Goal: Transaction & Acquisition: Purchase product/service

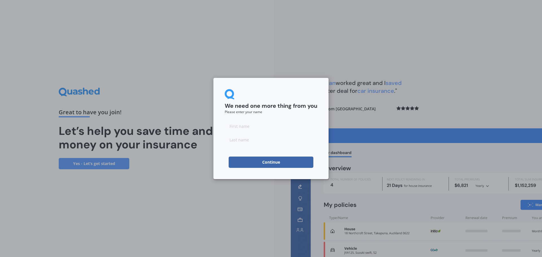
click at [268, 130] on input at bounding box center [271, 125] width 93 height 11
type input "Denise"
type input "Broster"
click at [321, 121] on div "We need one more thing from you Please enter your name Denise Broster Continue" at bounding box center [270, 128] width 115 height 101
click at [278, 161] on button "Continue" at bounding box center [271, 162] width 85 height 11
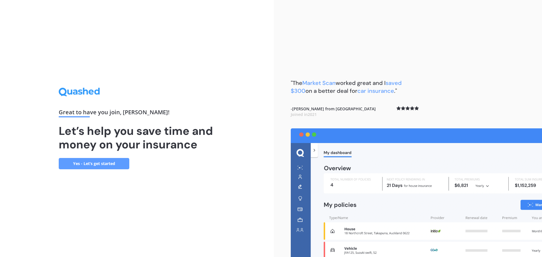
click at [106, 163] on link "Yes - Let’s get started" at bounding box center [94, 163] width 71 height 11
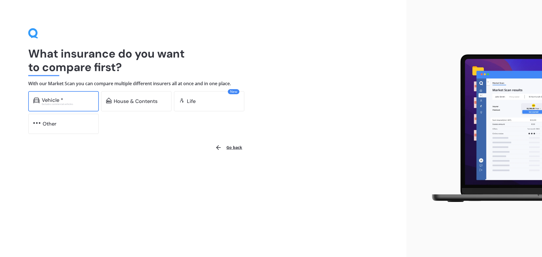
click at [70, 99] on div "Vehicle *" at bounding box center [68, 100] width 52 height 6
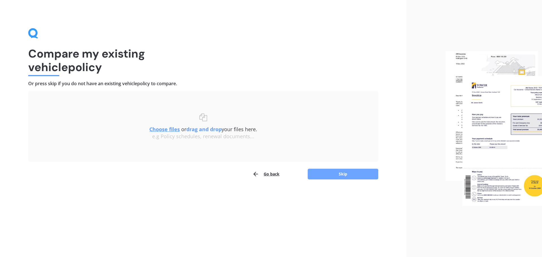
click at [341, 173] on button "Skip" at bounding box center [343, 174] width 71 height 11
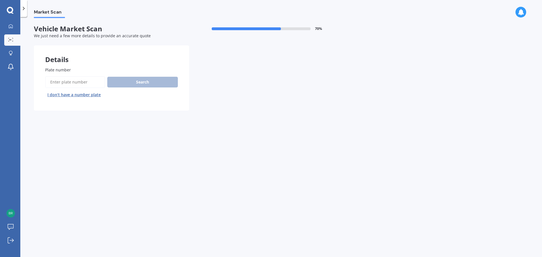
click at [85, 81] on input "Plate number" at bounding box center [75, 82] width 60 height 12
type input "DAQ396"
click at [135, 82] on button "Search" at bounding box center [142, 82] width 71 height 11
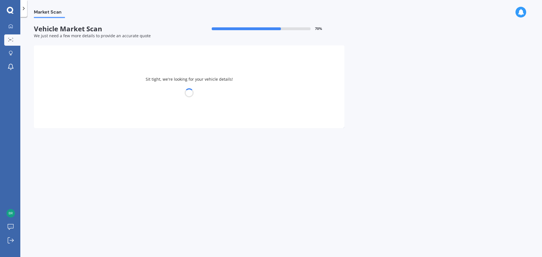
select select "TOYOTA"
select select "COROLLA"
